Goal: Task Accomplishment & Management: Complete application form

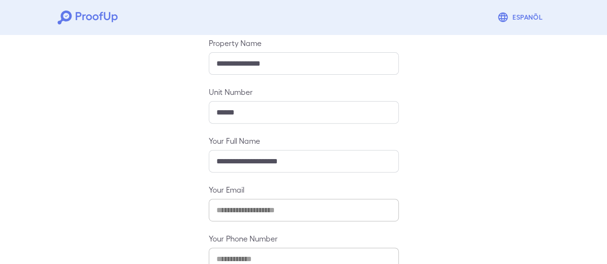
scroll to position [170, 0]
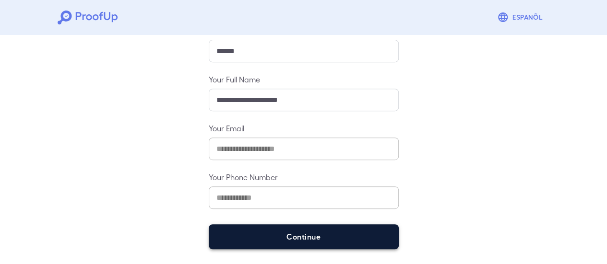
click at [325, 231] on button "Continue" at bounding box center [304, 237] width 190 height 25
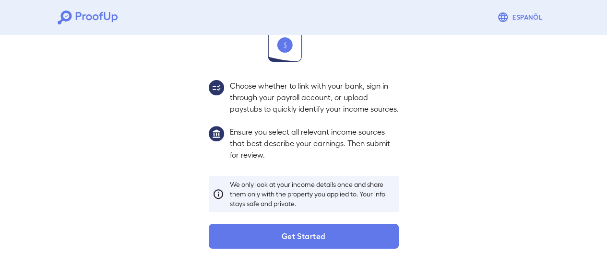
scroll to position [156, 0]
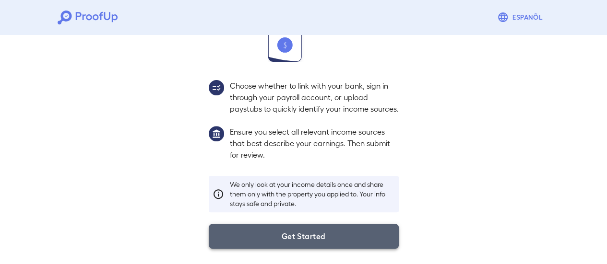
click at [300, 235] on button "Get Started" at bounding box center [304, 236] width 190 height 25
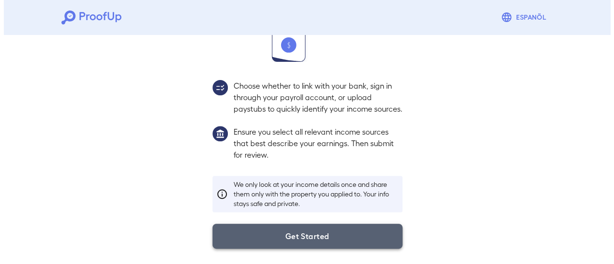
scroll to position [102, 0]
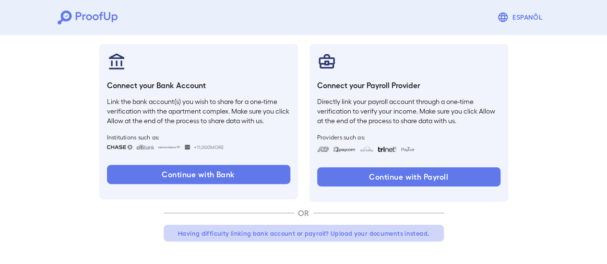
click at [257, 234] on button "Having difficulty linking bank account or payroll? Upload your documents instea…" at bounding box center [304, 233] width 280 height 17
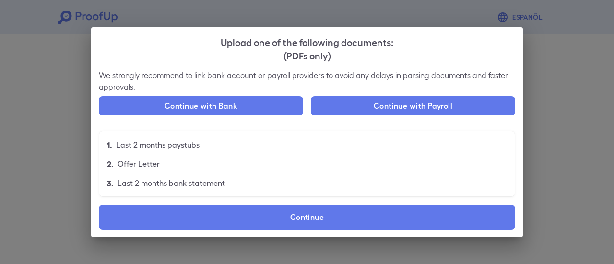
click at [132, 165] on p "Offer Letter" at bounding box center [139, 164] width 42 height 12
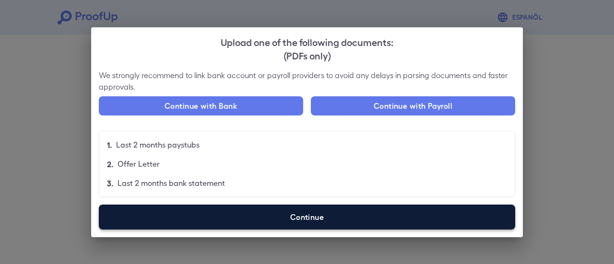
click at [319, 220] on label "Continue" at bounding box center [307, 217] width 416 height 25
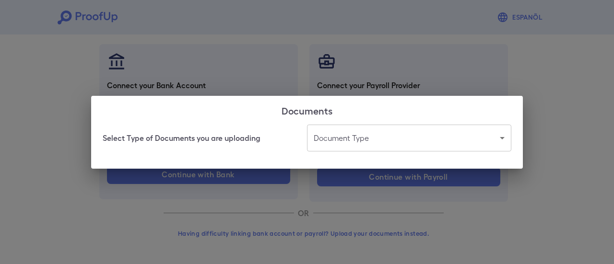
click at [350, 136] on body "Espanõl Go back How Would You Like to Verify Your Income? There are multiple wa…" at bounding box center [307, 81] width 614 height 367
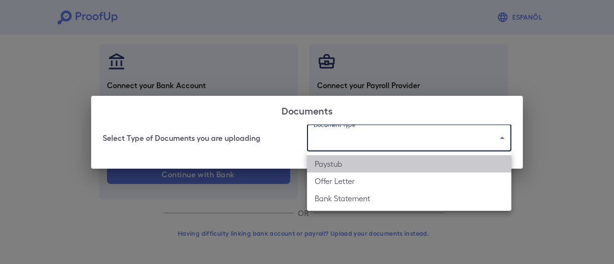
click at [344, 161] on li "Paystub" at bounding box center [409, 163] width 204 height 17
type input "*******"
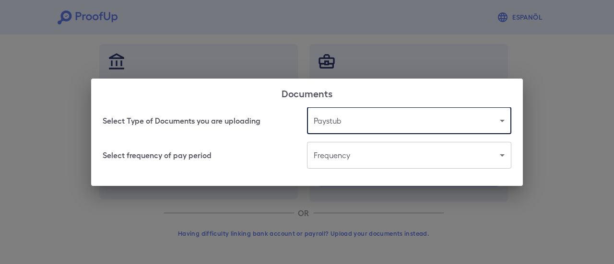
click at [363, 163] on body "Espanõl Go back How Would You Like to Verify Your Income? There are multiple wa…" at bounding box center [307, 81] width 614 height 367
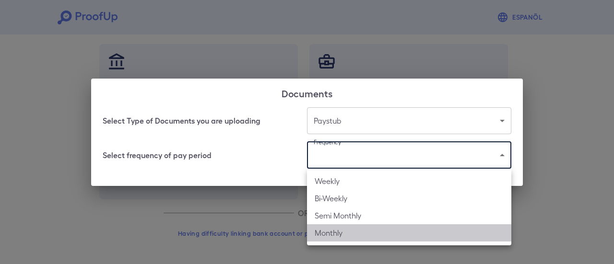
click at [353, 235] on li "Monthly" at bounding box center [409, 233] width 204 height 17
type input "*******"
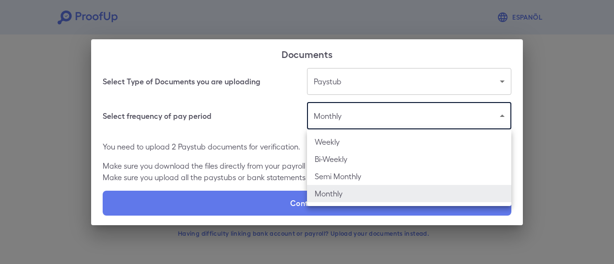
click at [391, 109] on body "Espanõl Go back How Would You Like to Verify Your Income? There are multiple wa…" at bounding box center [307, 81] width 614 height 367
click at [496, 79] on div at bounding box center [307, 132] width 614 height 264
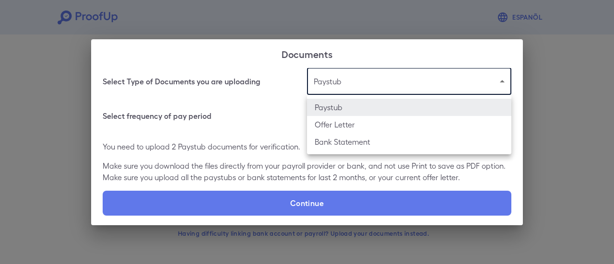
click at [500, 81] on body "Espanõl Go back How Would You Like to Verify Your Income? There are multiple wa…" at bounding box center [307, 81] width 614 height 367
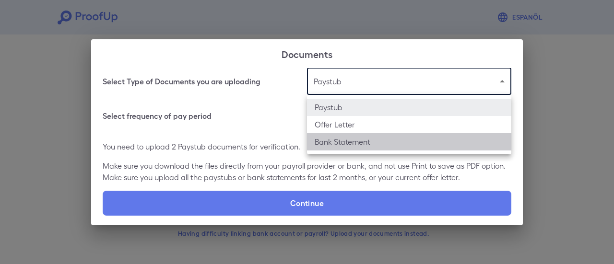
click at [358, 146] on li "Bank Statement" at bounding box center [409, 141] width 204 height 17
type input "**********"
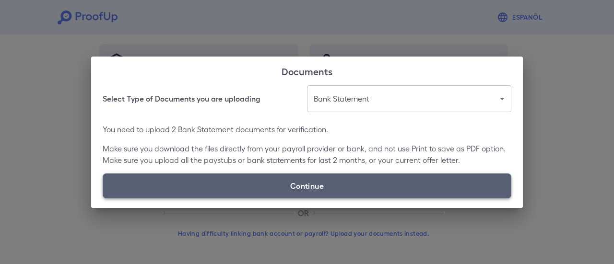
click at [367, 182] on label "Continue" at bounding box center [307, 186] width 409 height 25
click at [103, 198] on input "Continue" at bounding box center [103, 198] width 0 height 0
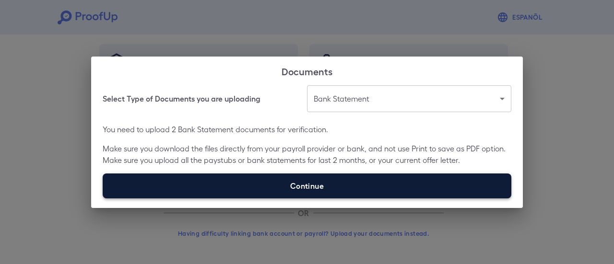
click at [379, 187] on label "Continue" at bounding box center [307, 186] width 409 height 25
click at [103, 198] on input "Continue" at bounding box center [103, 198] width 0 height 0
type input "**********"
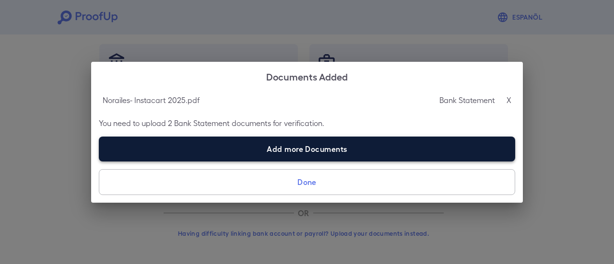
click at [338, 154] on label "Add more Documents" at bounding box center [307, 149] width 416 height 25
click at [99, 161] on input "Add more Documents" at bounding box center [99, 161] width 0 height 0
type input "**********"
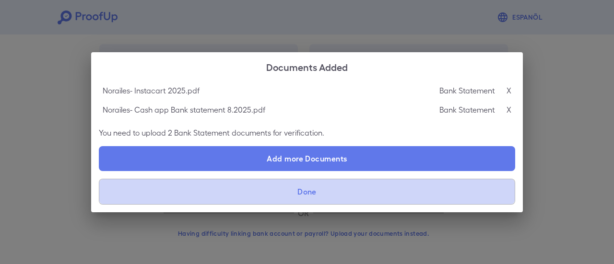
click at [323, 199] on button "Done" at bounding box center [307, 192] width 416 height 26
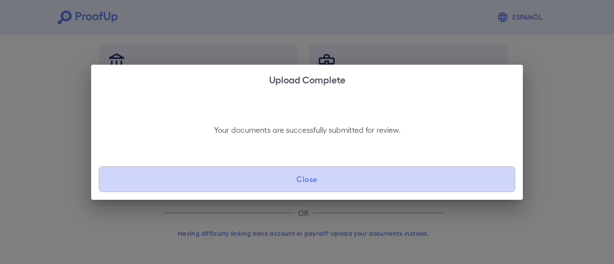
click at [313, 189] on button "Close" at bounding box center [307, 179] width 416 height 26
